Goal: Task Accomplishment & Management: Complete application form

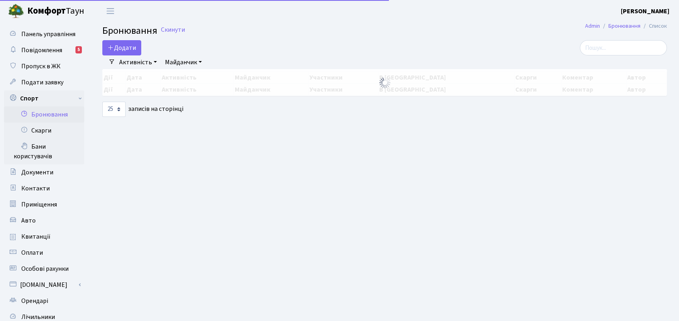
select select "25"
click at [199, 146] on main "Admin Бронювання Список Бронювання Скинути Додати Активність Баскетбол Волейбол…" at bounding box center [384, 210] width 589 height 377
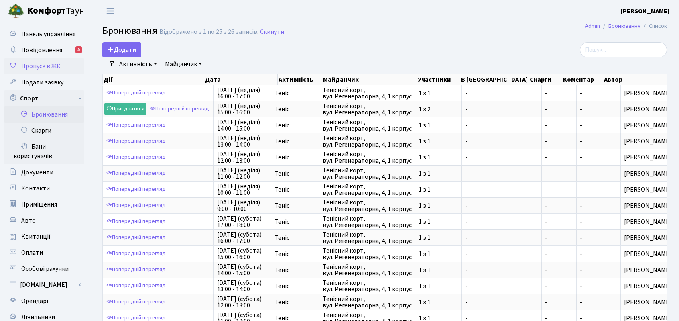
click at [35, 66] on span "Пропуск в ЖК" at bounding box center [40, 66] width 39 height 9
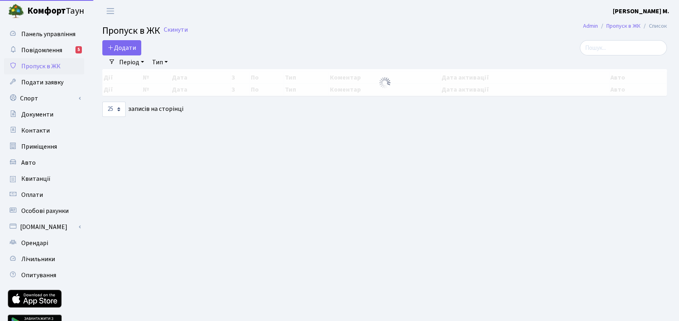
select select "25"
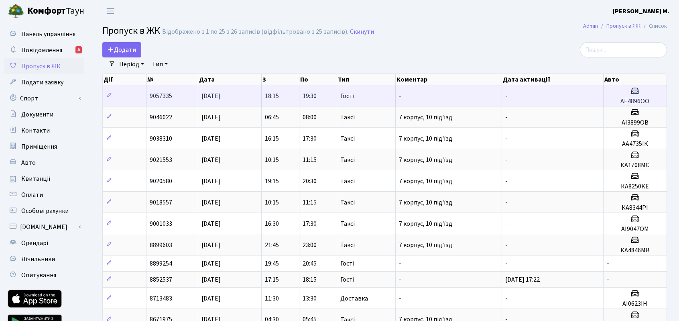
click at [562, 94] on td "-" at bounding box center [552, 95] width 101 height 21
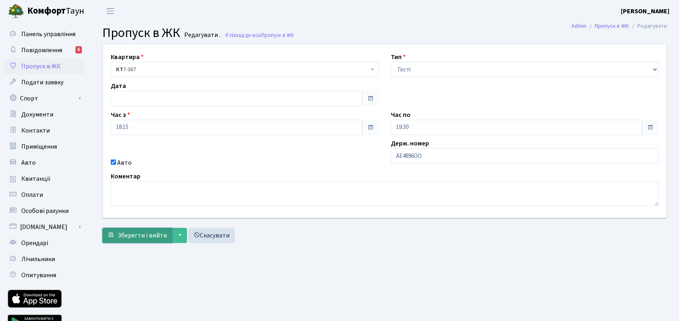
click at [146, 237] on span "Зберегти і вийти" at bounding box center [142, 235] width 49 height 9
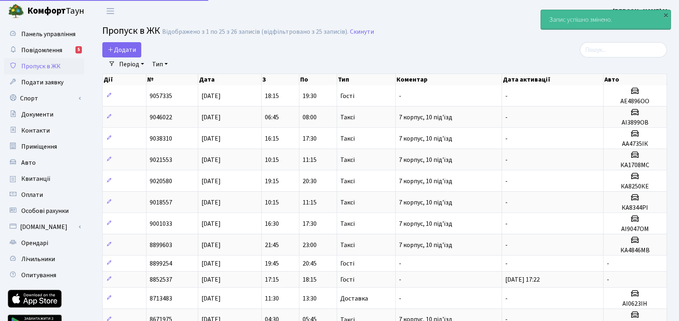
select select "25"
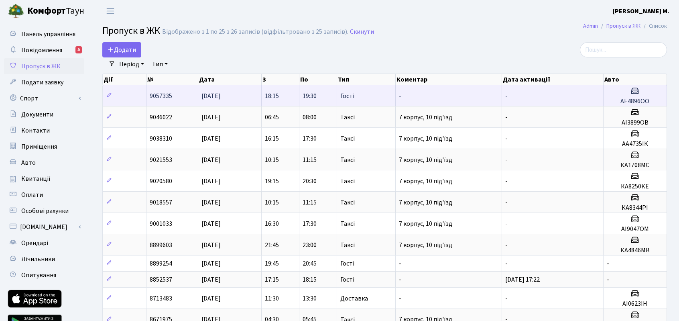
click at [162, 97] on span "9057335" at bounding box center [161, 95] width 22 height 9
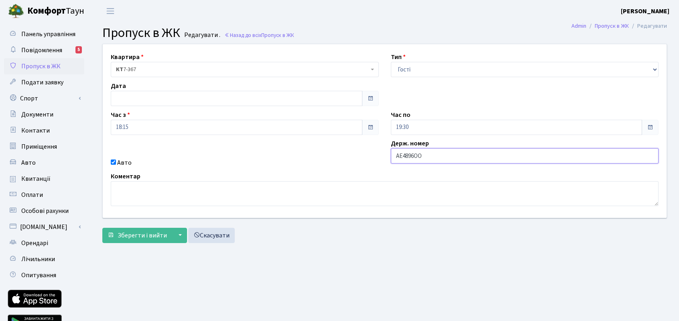
drag, startPoint x: 430, startPoint y: 155, endPoint x: 394, endPoint y: 158, distance: 36.2
click at [394, 158] on input "АЕ4896ОО" at bounding box center [525, 155] width 268 height 15
click at [33, 66] on span "Пропуск в ЖК" at bounding box center [40, 66] width 39 height 9
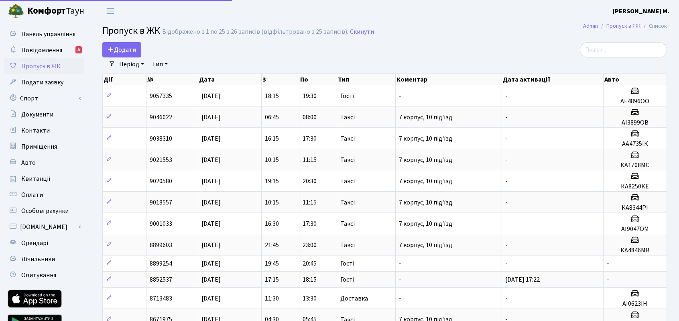
select select "25"
click at [122, 56] on link "Додати" at bounding box center [121, 49] width 39 height 15
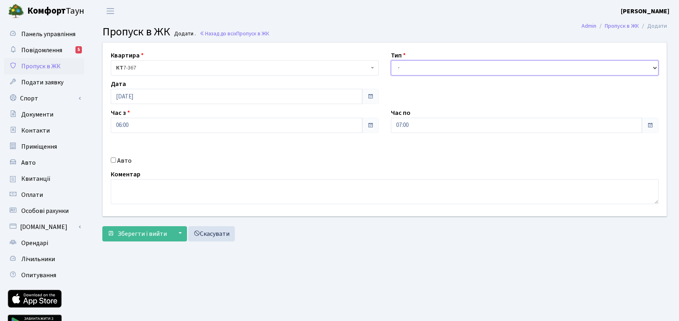
click at [426, 71] on select "- Доставка Таксі Гості Сервіс" at bounding box center [525, 67] width 268 height 15
select select "3"
click at [391, 60] on select "- Доставка Таксі Гості Сервіс" at bounding box center [525, 67] width 268 height 15
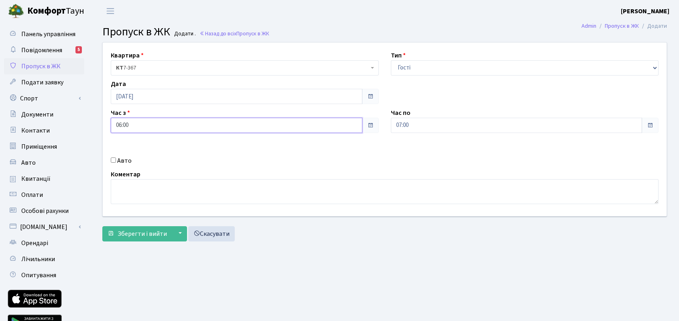
click at [147, 125] on input "06:00" at bounding box center [237, 125] width 252 height 15
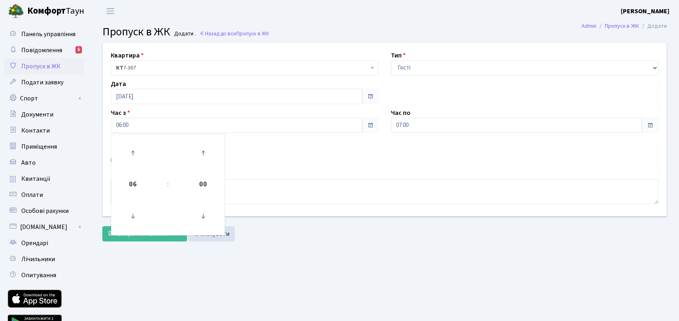
click at [385, 172] on div "Коментар" at bounding box center [385, 186] width 560 height 35
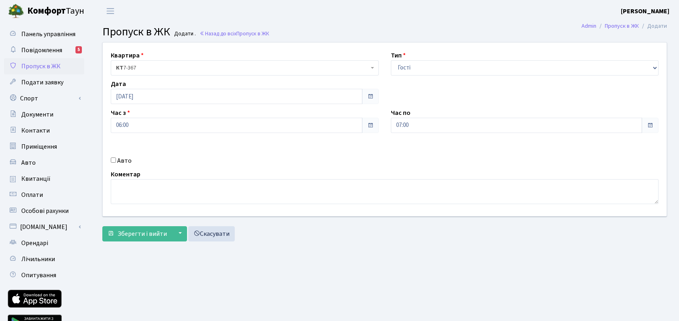
click at [123, 154] on div "Квартира <b>КТ</b>&nbsp;&nbsp;&nbsp;&nbsp;7-367 КТ 7-367 Тип - Доставка Таксі Г…" at bounding box center [385, 129] width 576 height 173
click at [123, 158] on label "Авто" at bounding box center [124, 161] width 14 height 10
click at [116, 158] on input "Авто" at bounding box center [113, 159] width 5 height 5
checkbox input "true"
paste input "АЕ4896ОО"
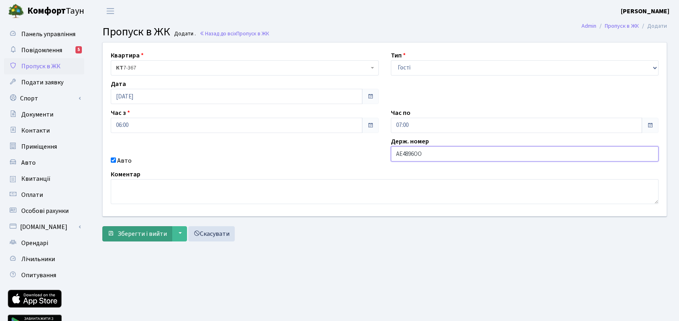
type input "АЕ4896ОО"
click at [135, 233] on span "Зберегти і вийти" at bounding box center [142, 233] width 49 height 9
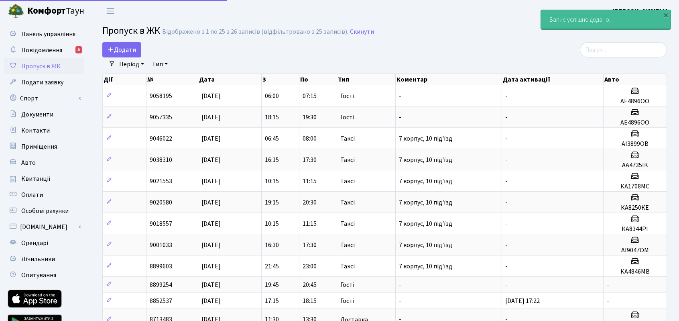
select select "25"
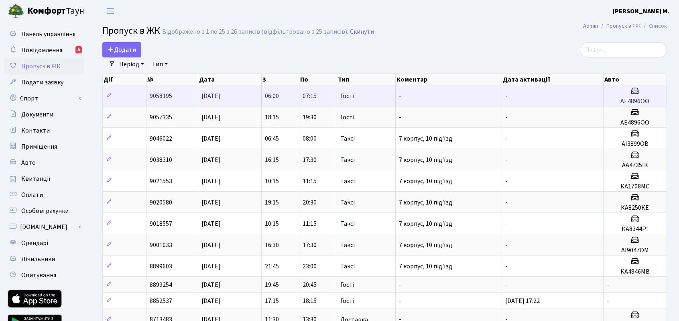
click at [615, 97] on h5 "АЕ4896ОО" at bounding box center [635, 101] width 57 height 8
click at [104, 97] on link at bounding box center [109, 95] width 10 height 12
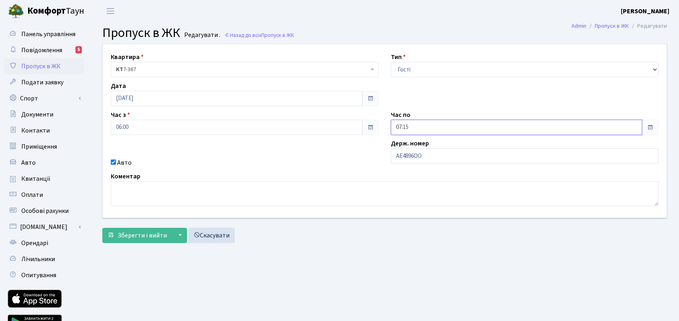
click at [414, 125] on input "07:15" at bounding box center [517, 127] width 252 height 15
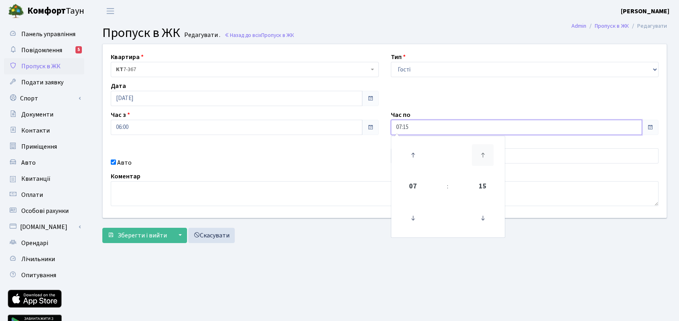
click at [485, 152] on icon at bounding box center [483, 155] width 22 height 22
type input "07:30"
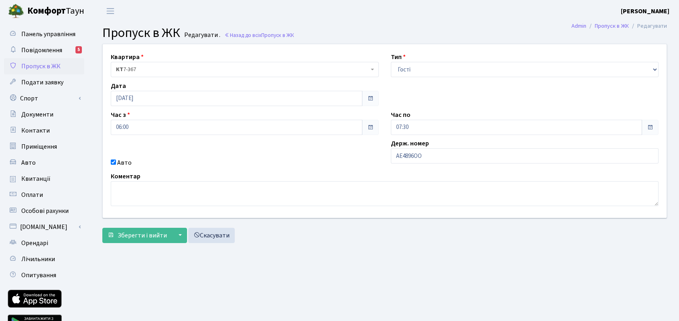
click at [546, 94] on div "Квартира <b>КТ</b>&nbsp;&nbsp;&nbsp;&nbsp;7-367 КТ 7-367 Тип - Доставка Таксі Г…" at bounding box center [385, 130] width 576 height 173
click at [130, 234] on span "Зберегти і вийти" at bounding box center [142, 235] width 49 height 9
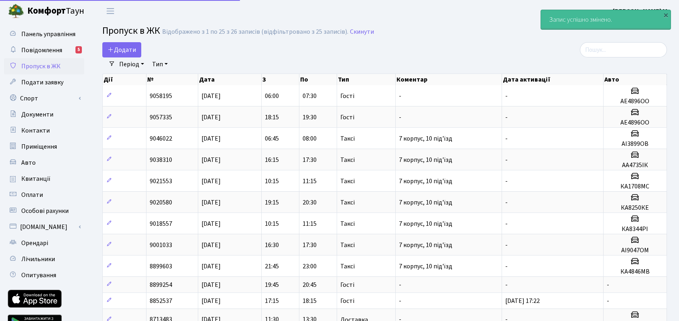
select select "25"
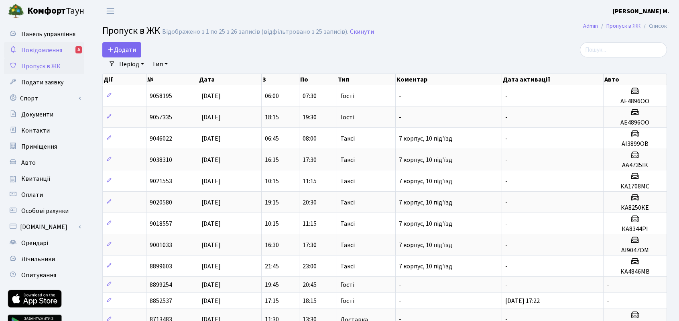
click at [40, 50] on span "Повідомлення" at bounding box center [41, 50] width 41 height 9
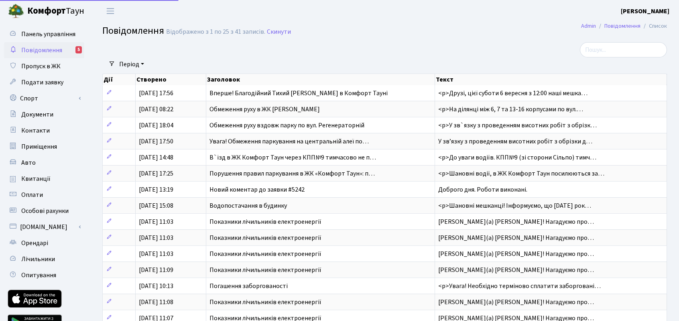
select select "25"
click at [49, 66] on span "Пропуск в ЖК" at bounding box center [40, 66] width 39 height 9
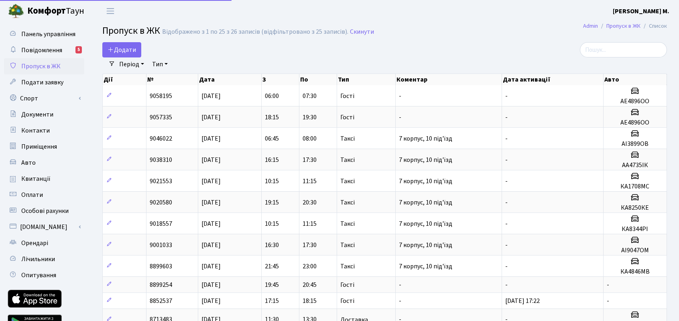
select select "25"
